Goal: Task Accomplishment & Management: Manage account settings

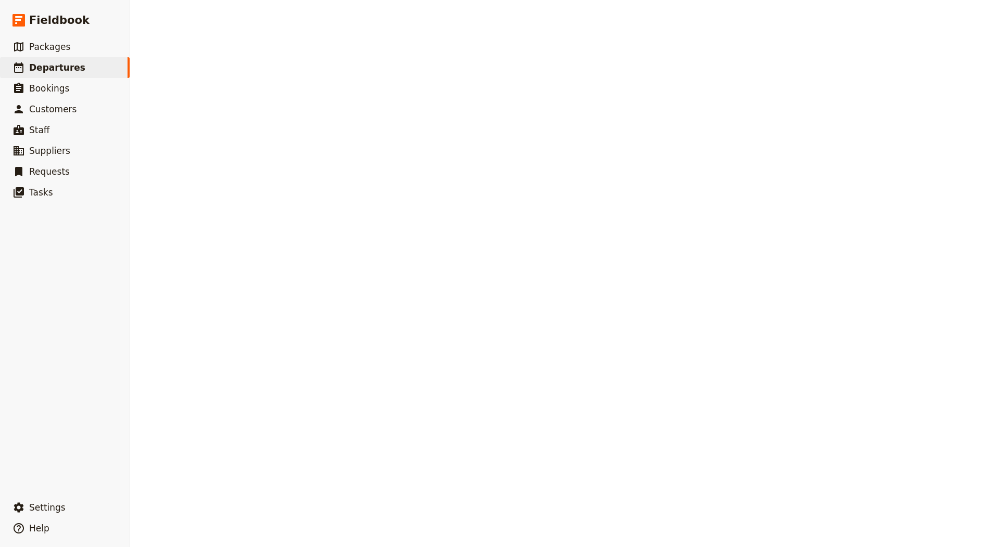
select select "CREATED_AT"
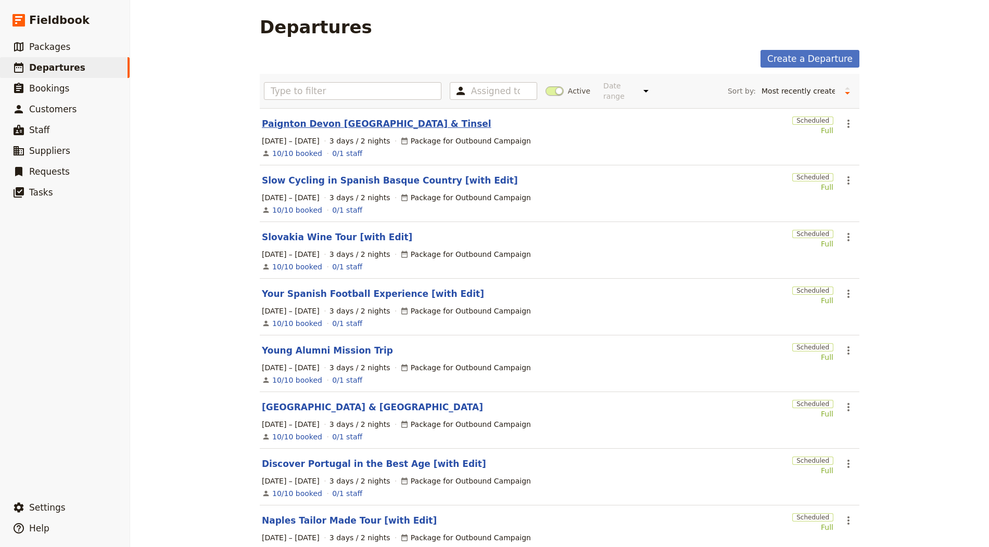
click at [313, 123] on link "Paignton Devon [GEOGRAPHIC_DATA] & Tinsel" at bounding box center [376, 124] width 229 height 12
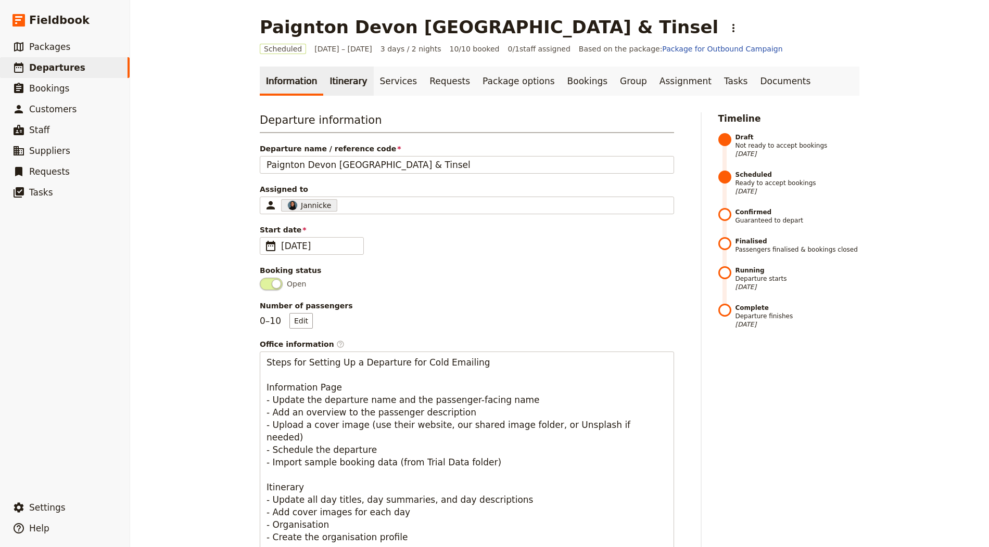
click at [343, 80] on link "Itinerary" at bounding box center [348, 81] width 50 height 29
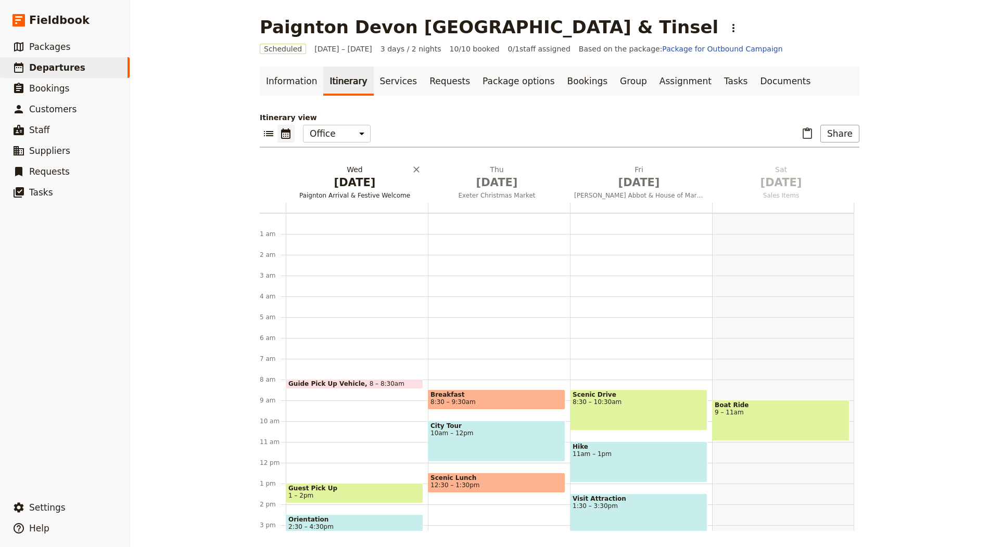
scroll to position [135, 0]
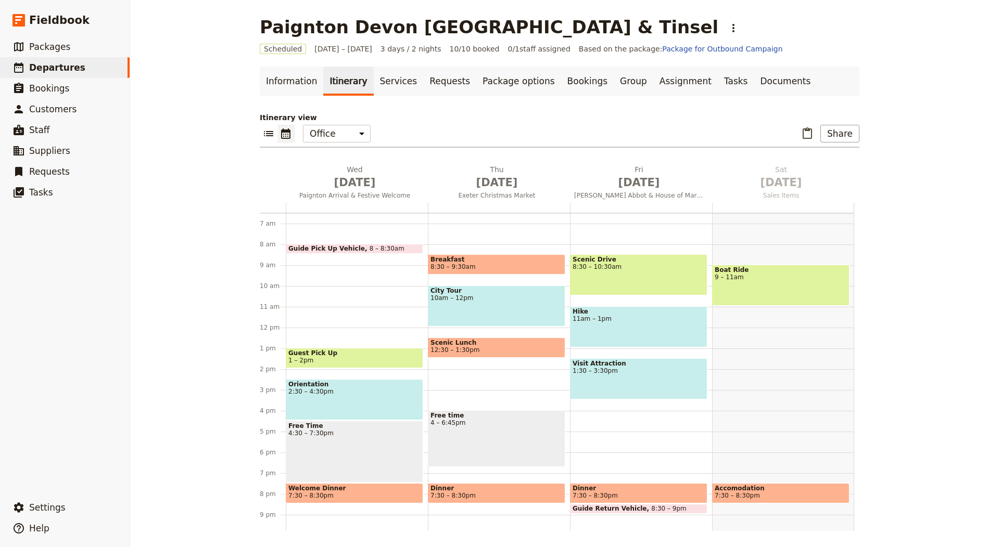
click at [490, 309] on div "City Tour 10am – 12pm" at bounding box center [496, 306] width 137 height 41
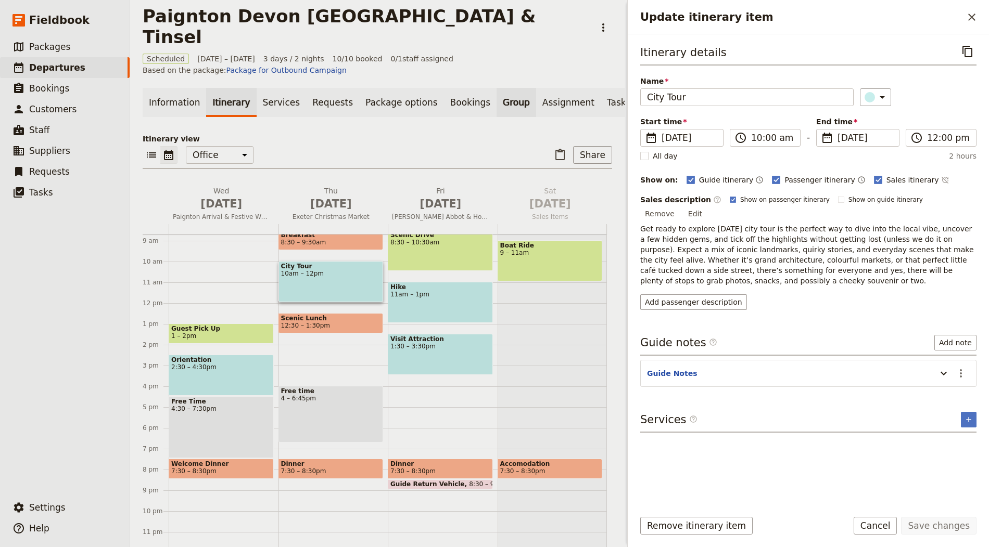
scroll to position [0, 0]
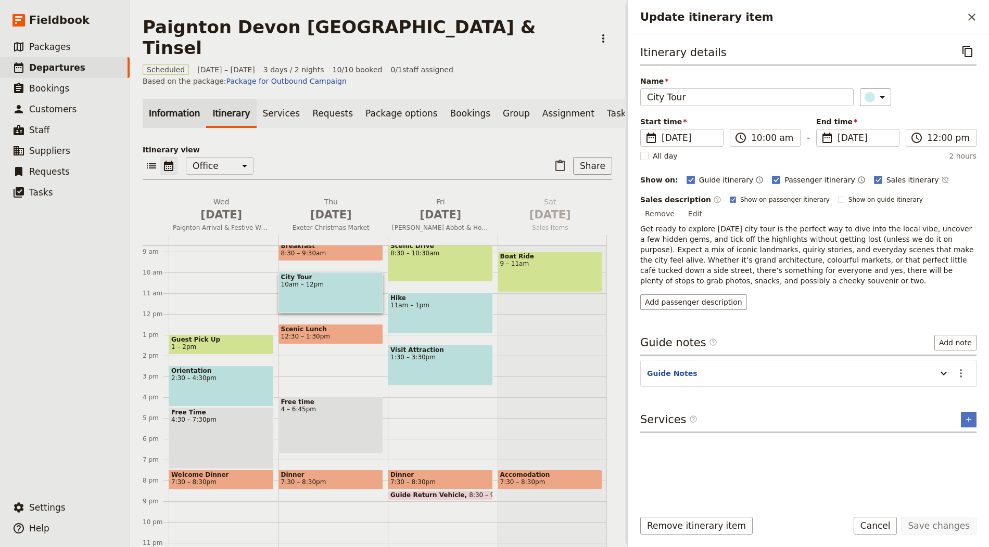
click at [155, 99] on link "Information" at bounding box center [174, 113] width 63 height 29
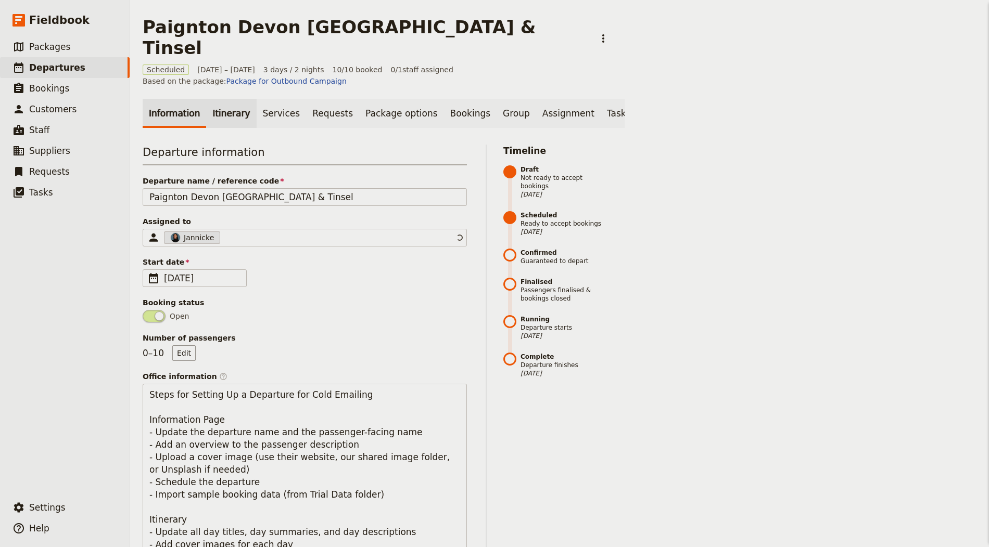
click at [206, 99] on link "Itinerary" at bounding box center [231, 113] width 50 height 29
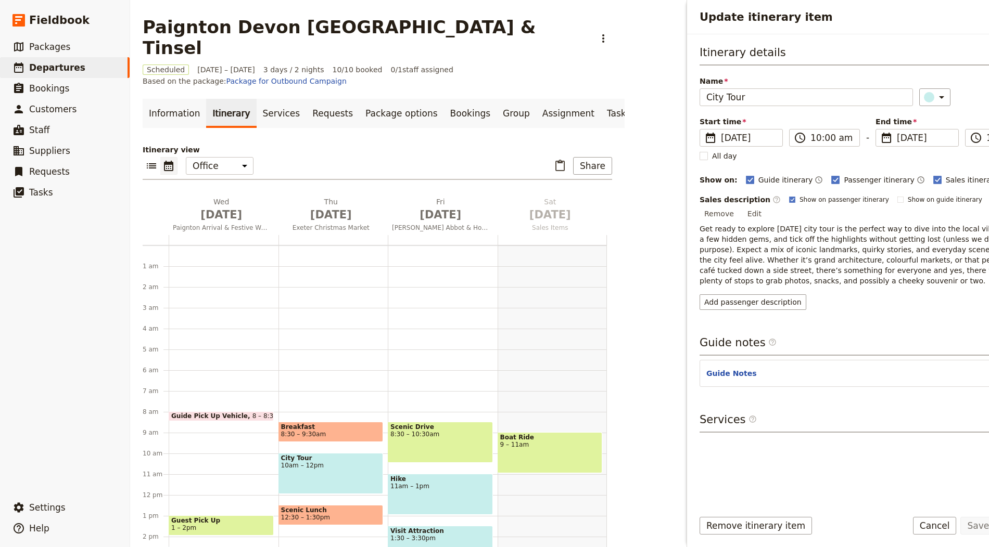
scroll to position [135, 0]
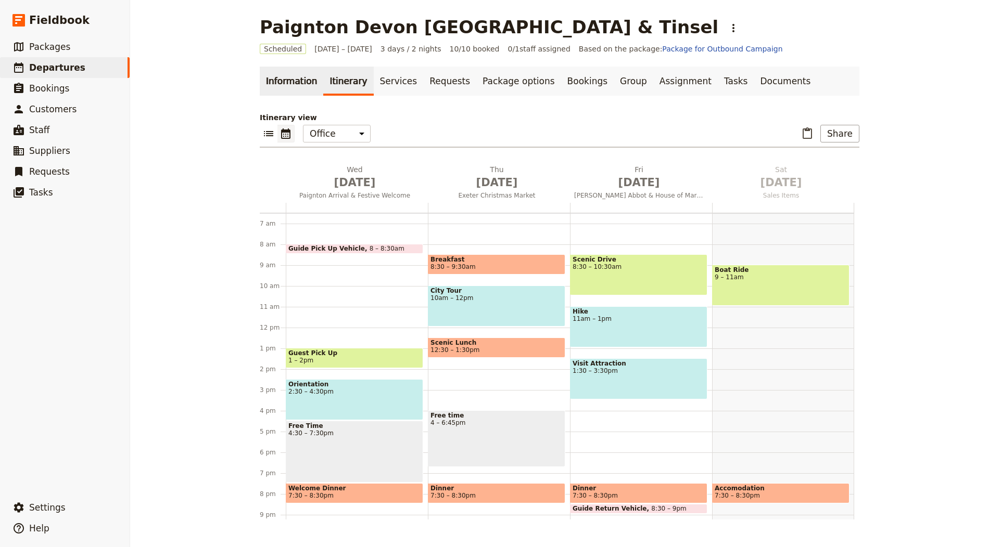
click at [310, 78] on link "Information" at bounding box center [291, 81] width 63 height 29
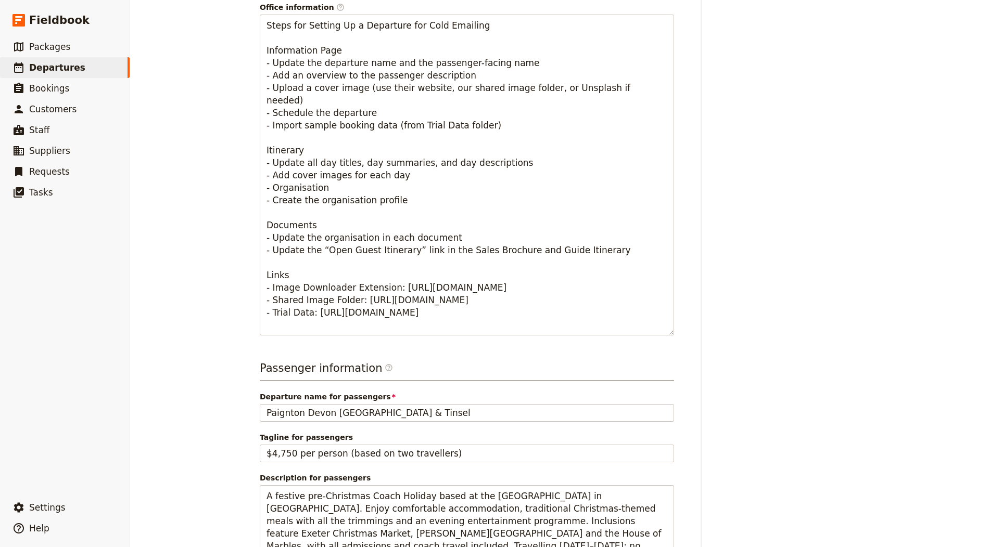
scroll to position [586, 0]
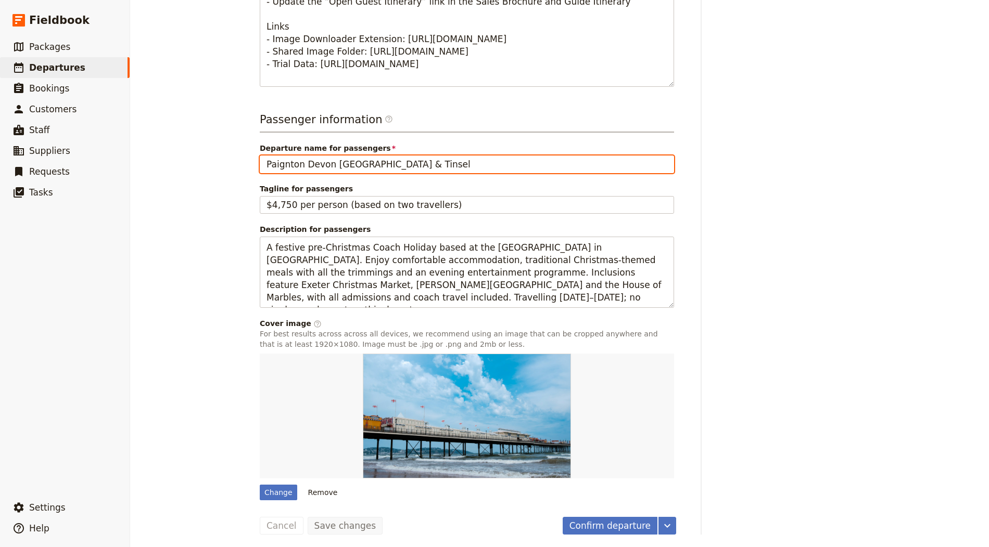
click at [266, 156] on input "Paignton Devon [GEOGRAPHIC_DATA] & Tinsel" at bounding box center [467, 165] width 414 height 18
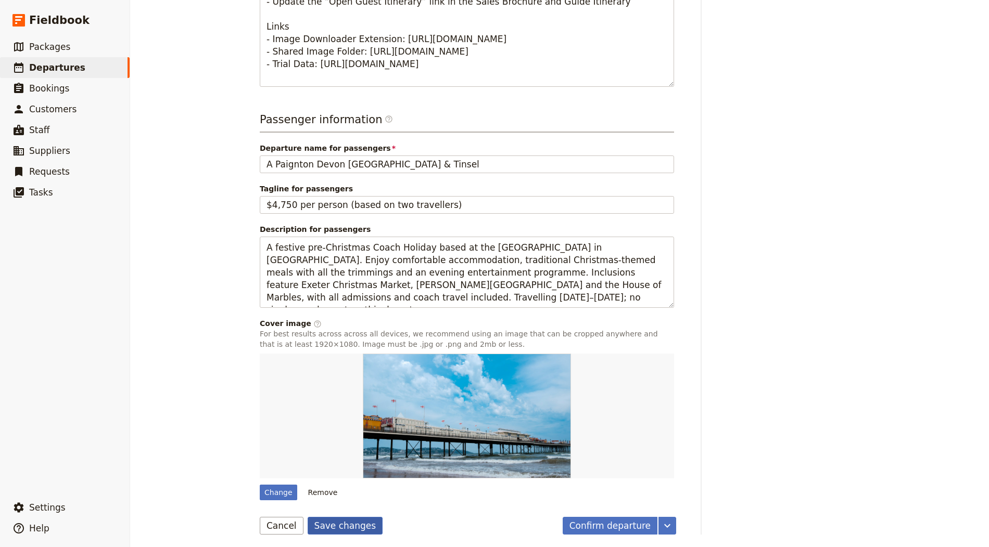
click at [338, 524] on button "Save changes" at bounding box center [345, 526] width 75 height 18
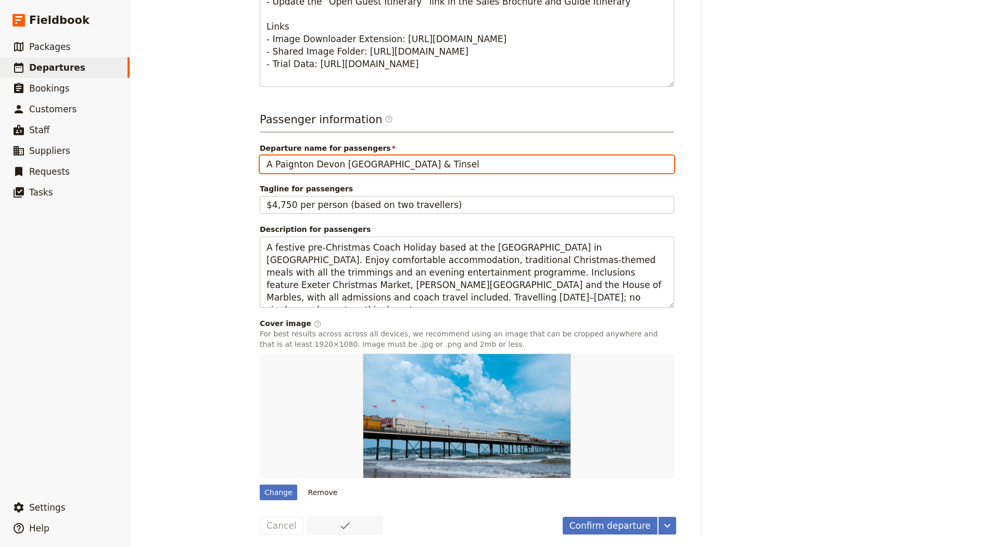
click at [277, 161] on input "A Paignton Devon [GEOGRAPHIC_DATA] & Tinsel" at bounding box center [467, 165] width 414 height 18
type input "Paignton Devon [GEOGRAPHIC_DATA] & Tinsel"
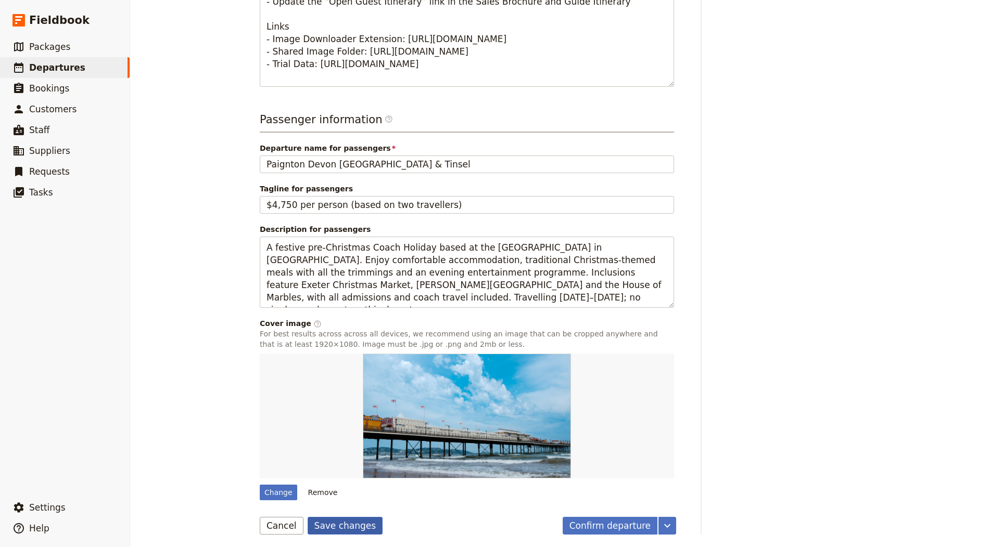
click at [348, 521] on button "Save changes" at bounding box center [345, 526] width 75 height 18
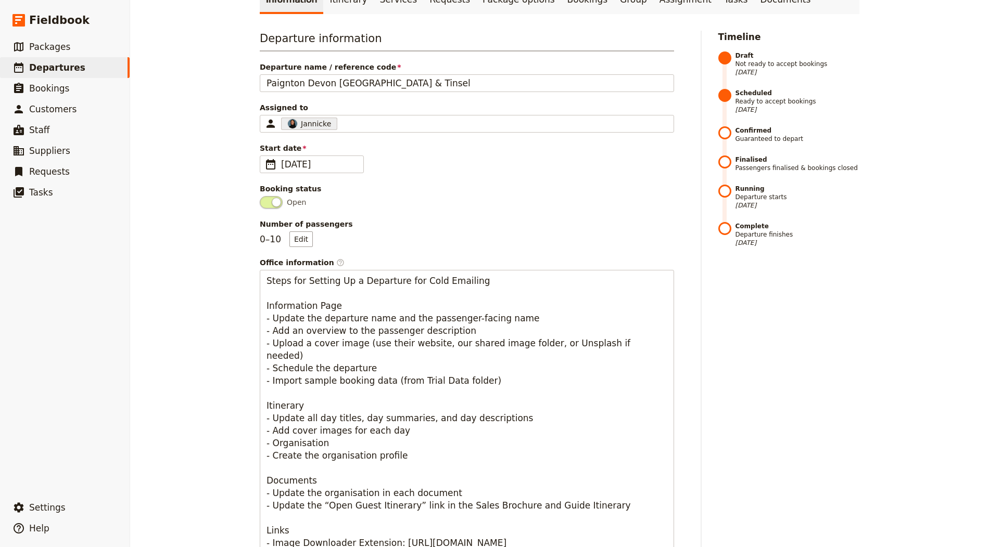
scroll to position [0, 0]
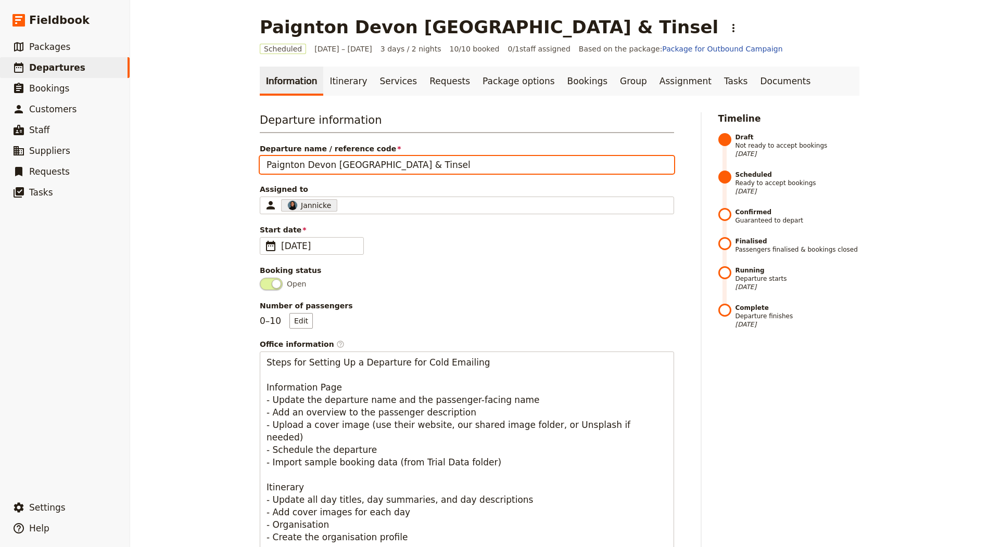
click at [290, 161] on input "Paignton Devon [GEOGRAPHIC_DATA] & Tinsel" at bounding box center [467, 165] width 414 height 18
click at [276, 166] on input "A Paignton Devon [GEOGRAPHIC_DATA] & Tinsel" at bounding box center [467, 165] width 414 height 18
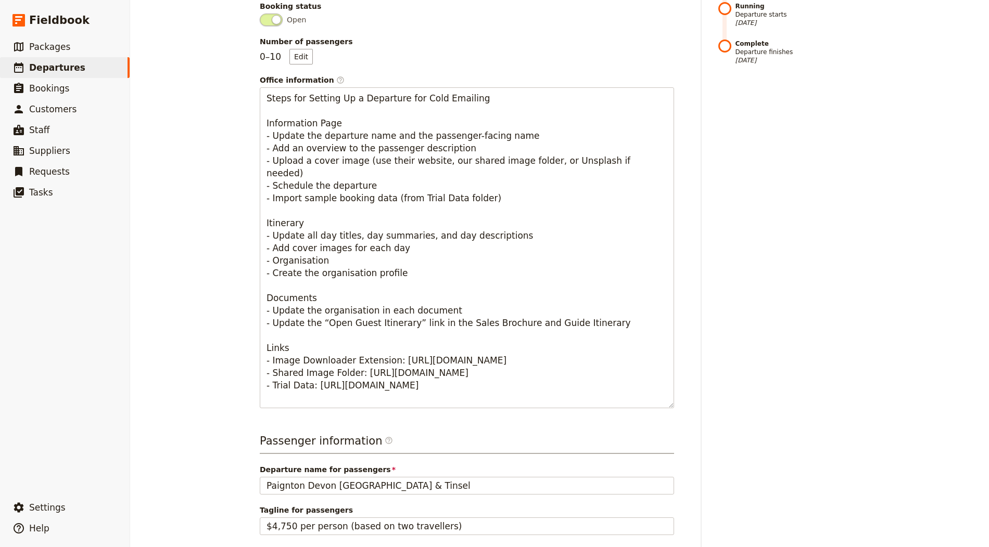
scroll to position [586, 0]
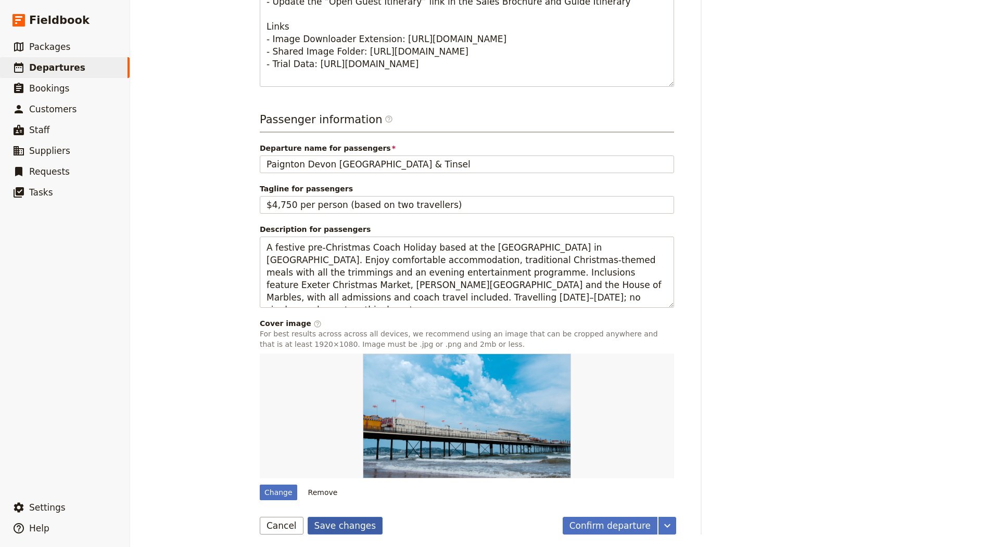
click at [321, 523] on button "Save changes" at bounding box center [345, 526] width 75 height 18
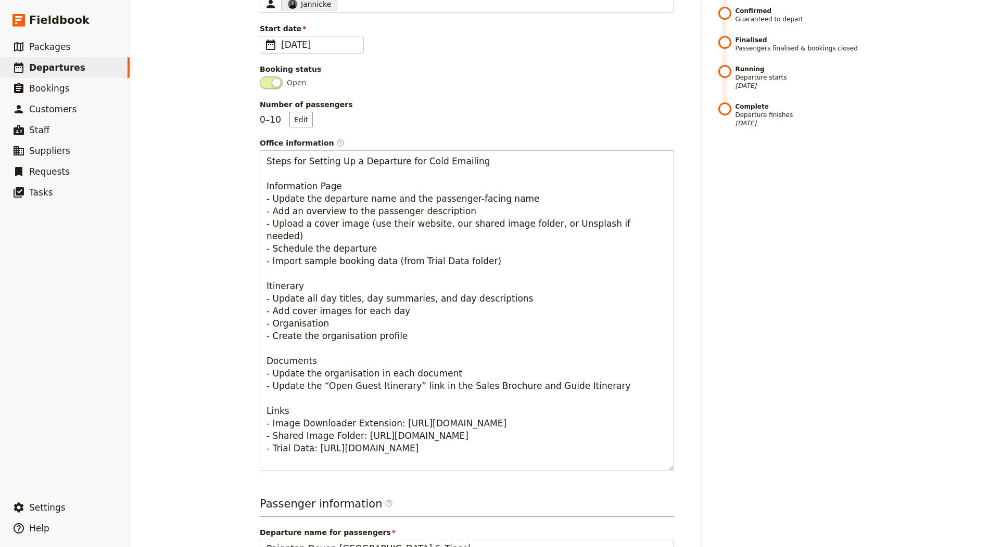
scroll to position [0, 0]
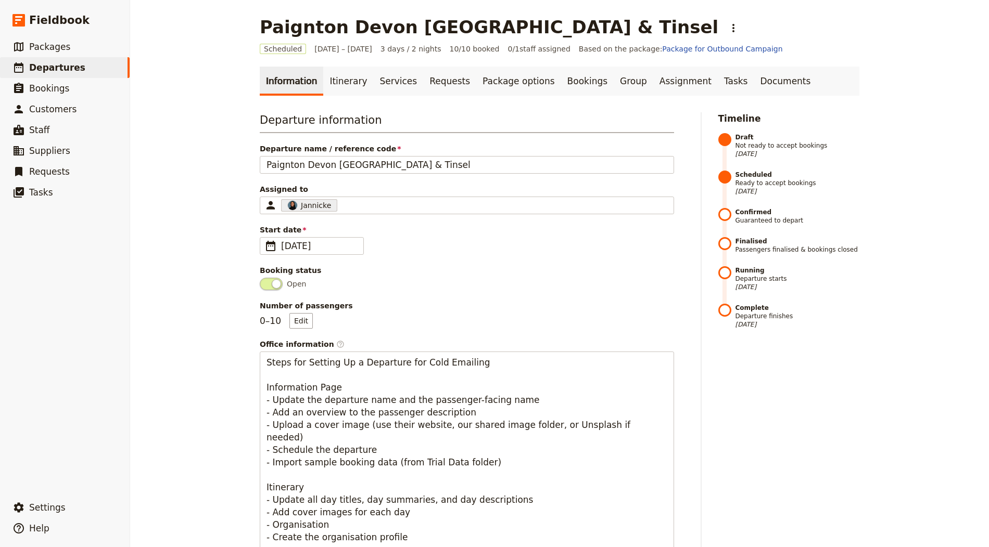
click at [427, 173] on div "Departure information Departure name / reference code Paignton Devon [GEOGRAPHI…" at bounding box center [467, 392] width 414 height 560
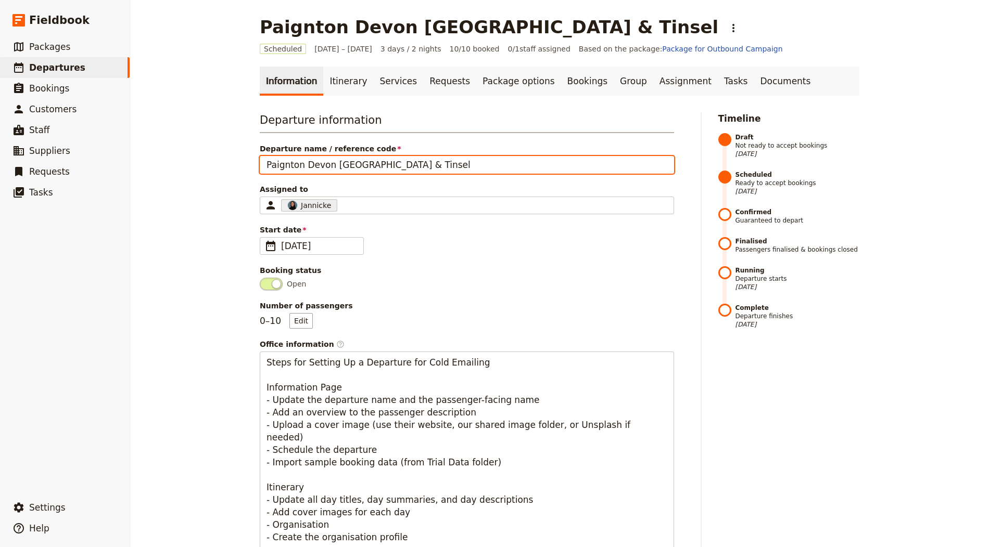
click at [436, 162] on input "Paignton Devon [GEOGRAPHIC_DATA] & Tinsel" at bounding box center [467, 165] width 414 height 18
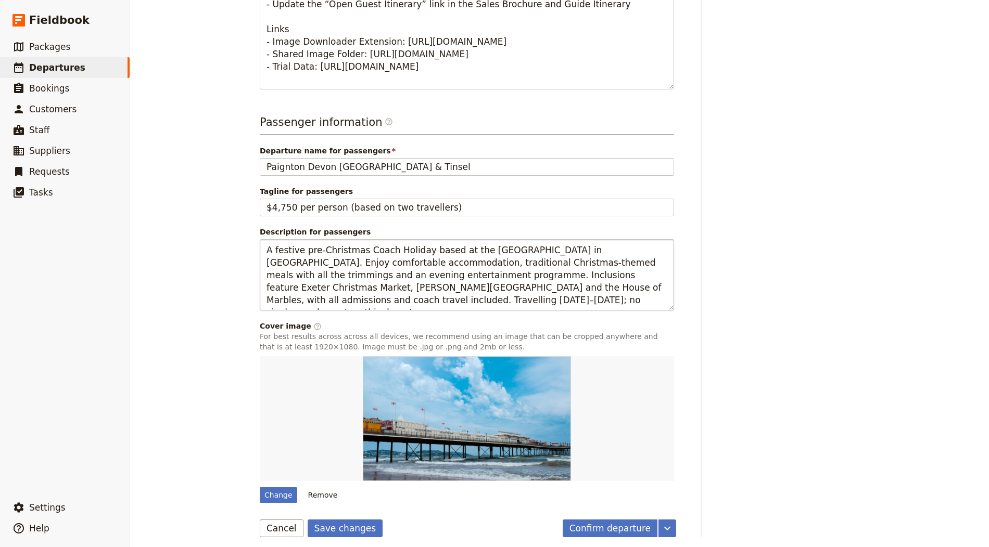
scroll to position [586, 0]
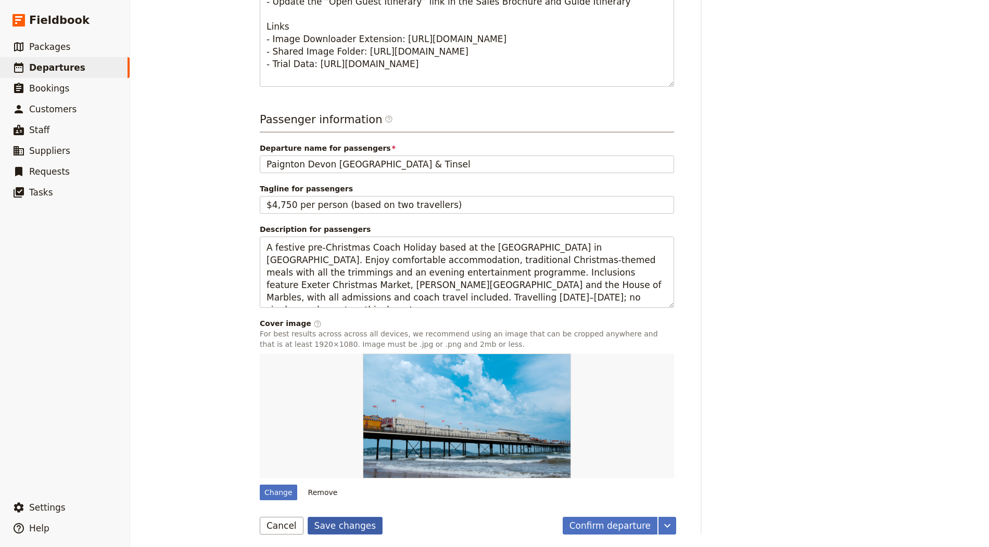
type input "Paignton Devon Turkey & Tinsel [Group A]"
click at [336, 523] on button "Save changes" at bounding box center [345, 526] width 75 height 18
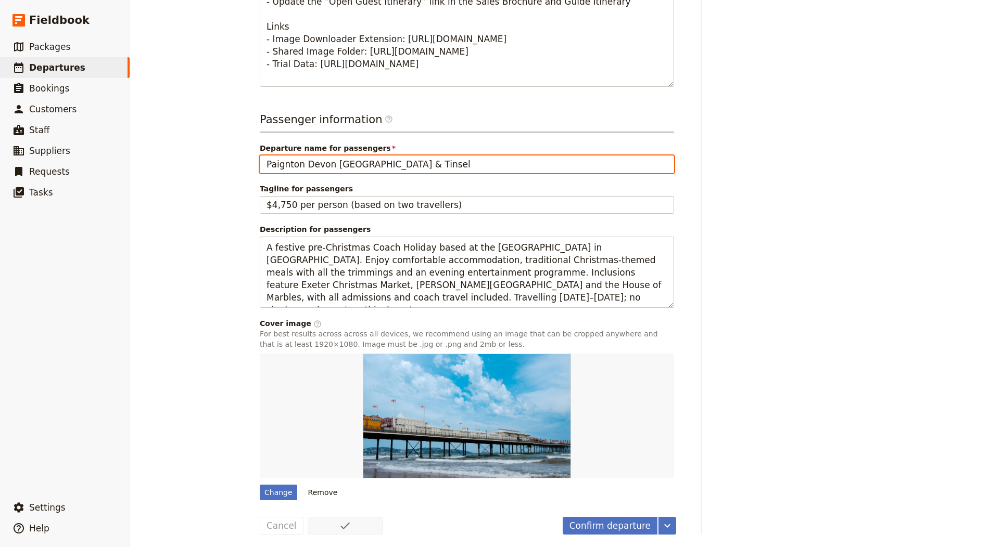
click at [428, 159] on input "Paignton Devon [GEOGRAPHIC_DATA] & Tinsel" at bounding box center [467, 165] width 414 height 18
type input "Paignton Devon Turkey & Tinsel [Group A]"
click at [308, 517] on button "Save changes" at bounding box center [345, 526] width 75 height 18
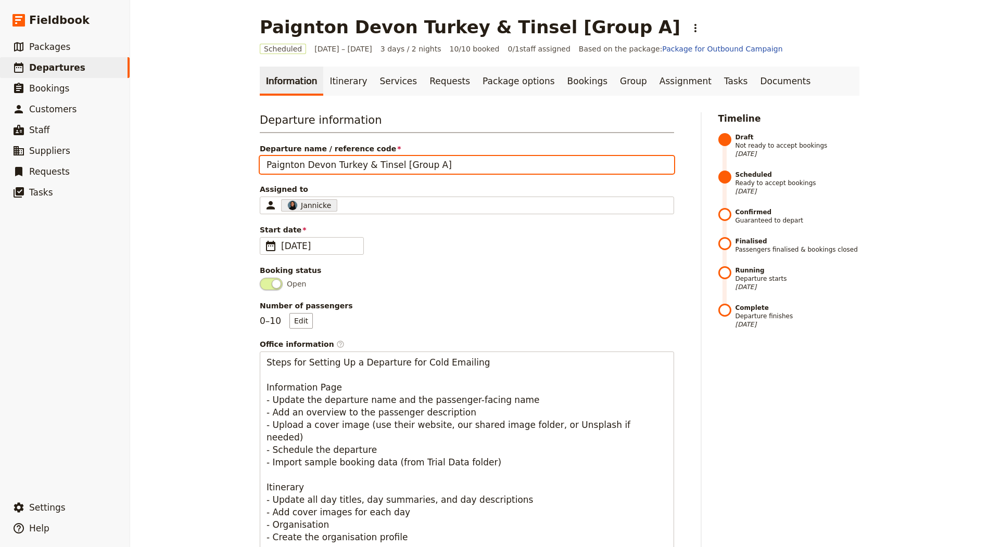
drag, startPoint x: 390, startPoint y: 161, endPoint x: 462, endPoint y: 161, distance: 71.8
click at [462, 161] on input "Paignton Devon Turkey & Tinsel [Group A]" at bounding box center [467, 165] width 414 height 18
drag, startPoint x: 453, startPoint y: 166, endPoint x: 394, endPoint y: 164, distance: 58.8
click at [394, 164] on input "Paignton Devon Turkey & Tinsel [Group A]" at bounding box center [467, 165] width 414 height 18
paste input "[Group A]"
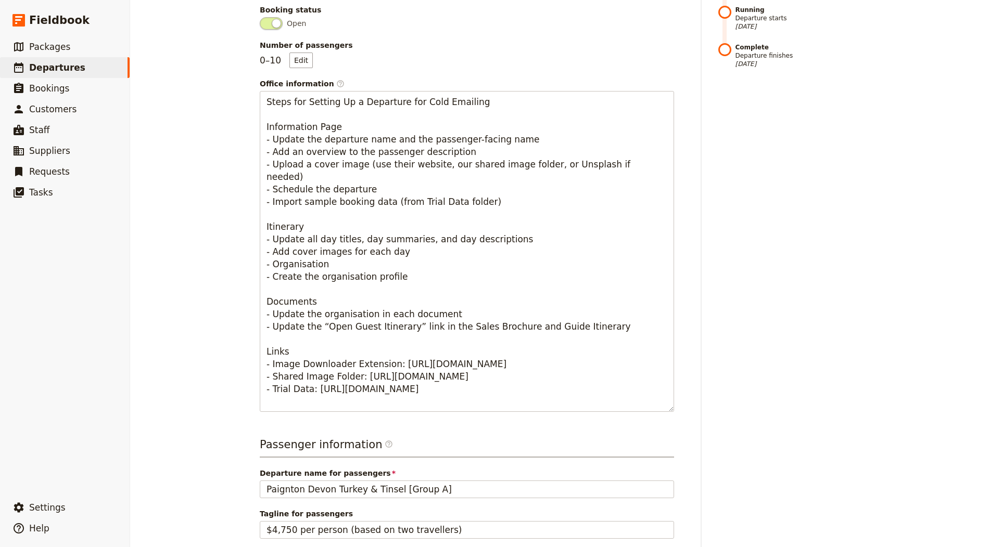
scroll to position [586, 0]
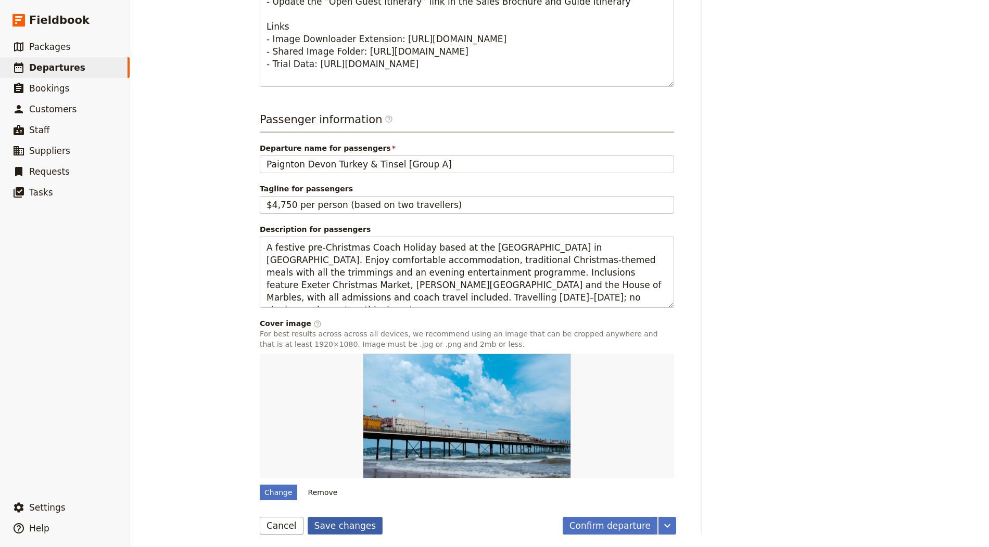
type input "[Group A] Paignton Devon [GEOGRAPHIC_DATA] & Tinsel"
click at [348, 520] on button "Save changes" at bounding box center [345, 526] width 75 height 18
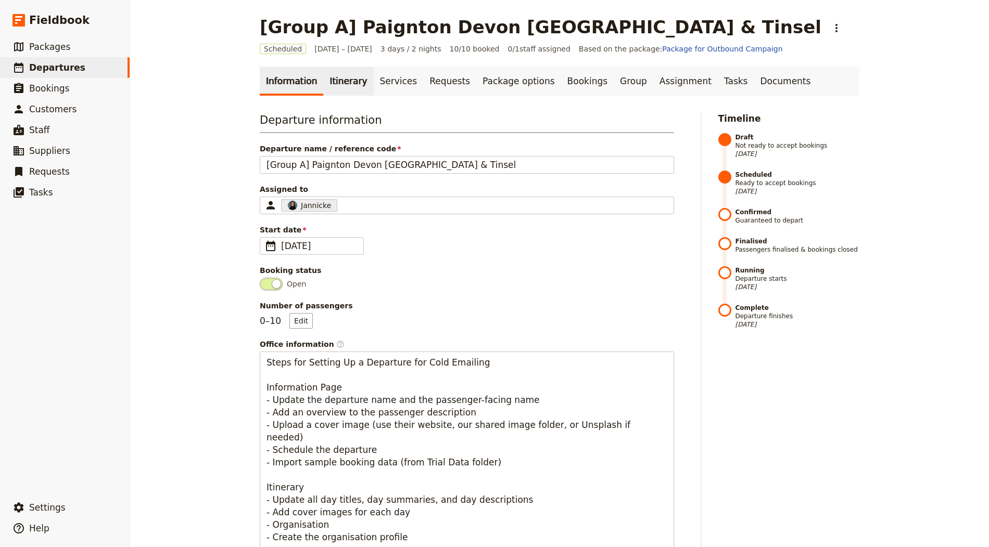
click at [330, 79] on link "Itinerary" at bounding box center [348, 81] width 50 height 29
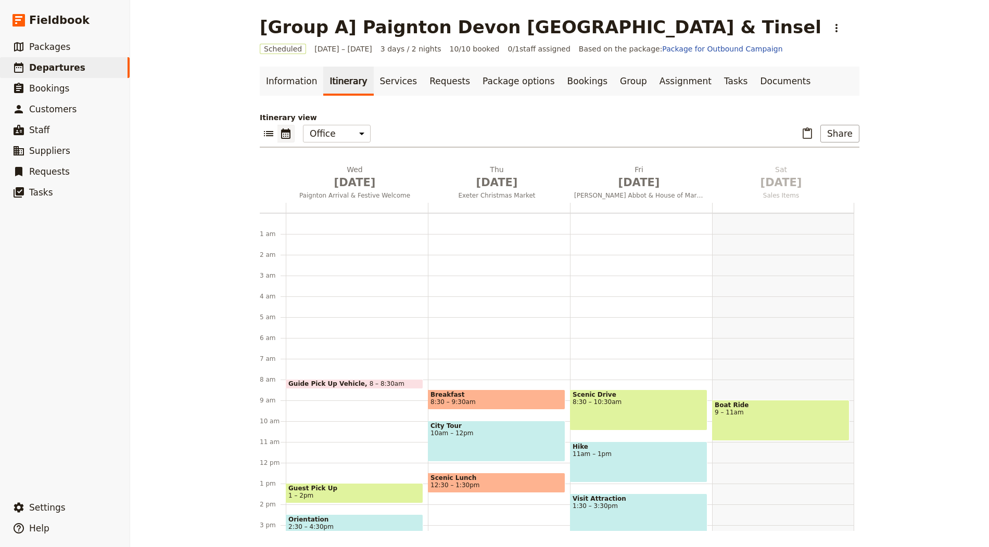
scroll to position [135, 0]
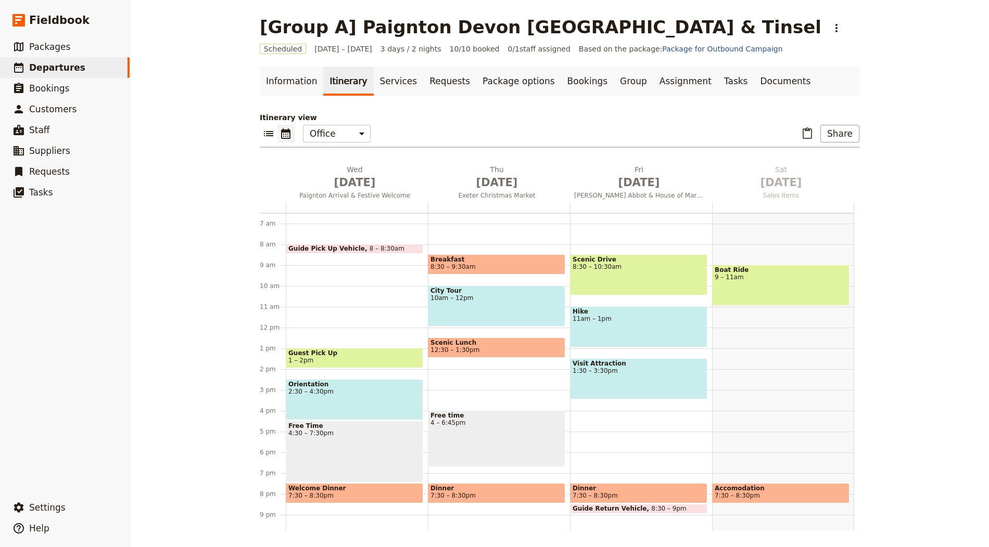
click at [451, 258] on span "Breakfast" at bounding box center [496, 259] width 132 height 7
click at [92, 67] on link "​ Departures" at bounding box center [65, 67] width 130 height 21
select select "CREATED_AT"
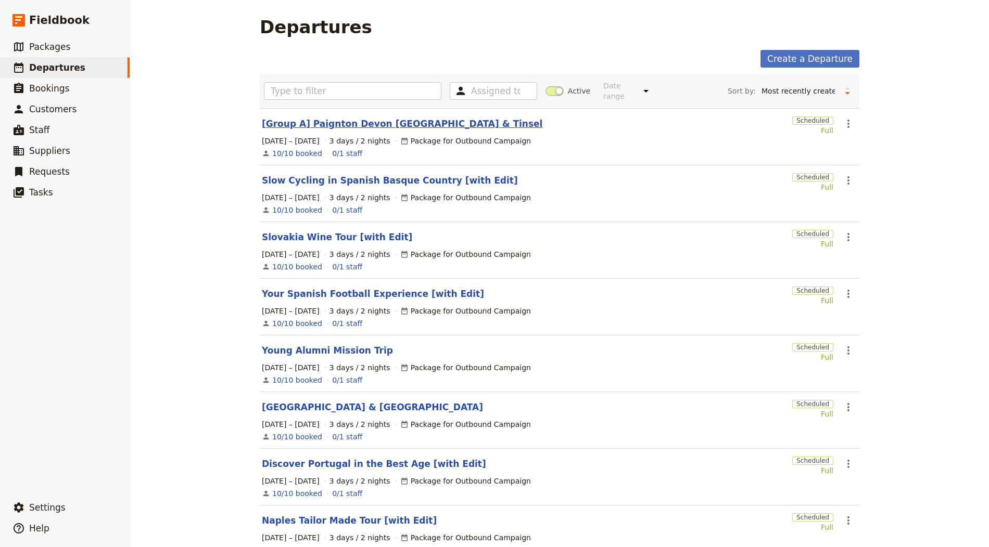
click at [311, 127] on link "[Group A] Paignton Devon [GEOGRAPHIC_DATA] & Tinsel" at bounding box center [402, 124] width 280 height 12
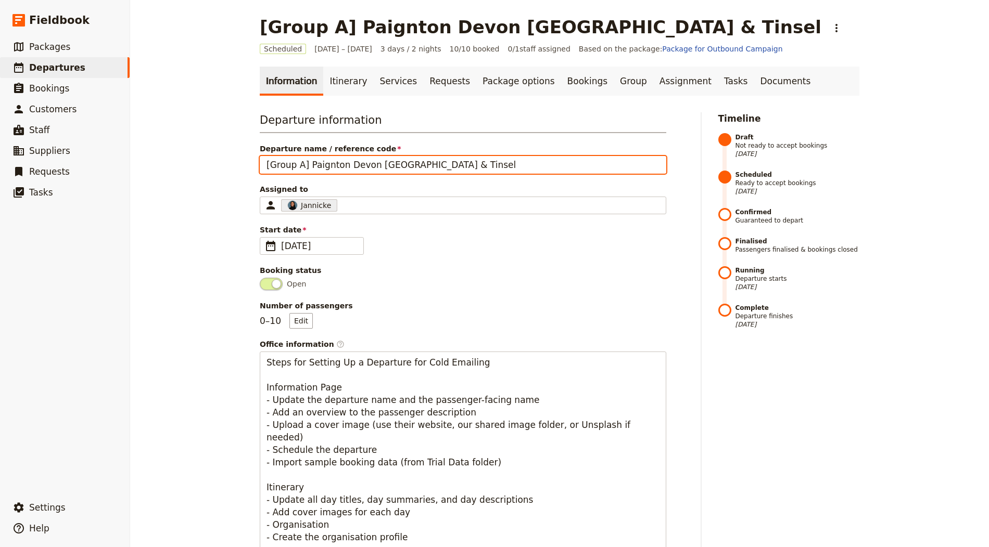
drag, startPoint x: 305, startPoint y: 161, endPoint x: 174, endPoint y: 162, distance: 131.1
click at [174, 162] on div "[Group A] [GEOGRAPHIC_DATA] [GEOGRAPHIC_DATA] [GEOGRAPHIC_DATA] & Tinsel ​ Sche…" at bounding box center [559, 273] width 859 height 547
type input "Paignton Devon [GEOGRAPHIC_DATA] & Tinsel"
